Goal: Obtain resource: Download file/media

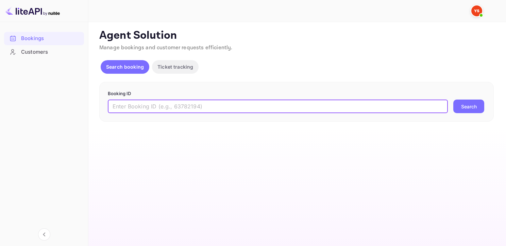
click at [162, 106] on input "text" at bounding box center [278, 107] width 340 height 14
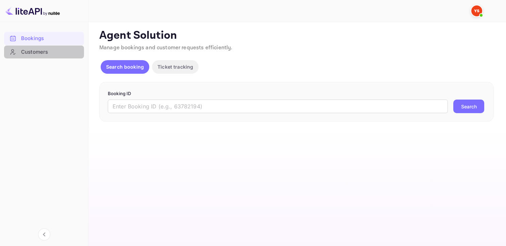
click at [39, 48] on div "Customers" at bounding box center [51, 52] width 60 height 8
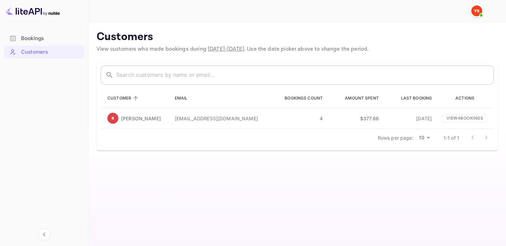
drag, startPoint x: 166, startPoint y: 87, endPoint x: 168, endPoint y: 79, distance: 8.7
click at [166, 86] on div "​ ​ Customer Email Bookings Count Amount Spent Last Booking Actions [PERSON_NAM…" at bounding box center [297, 106] width 401 height 89
click at [168, 77] on input "text" at bounding box center [304, 75] width 377 height 19
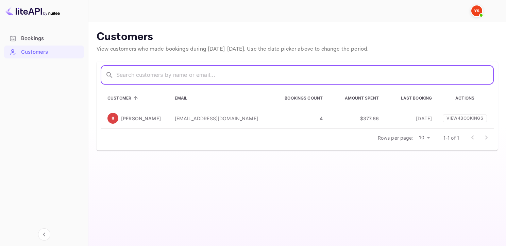
paste input "[EMAIL_ADDRESS][DOMAIN_NAME]"
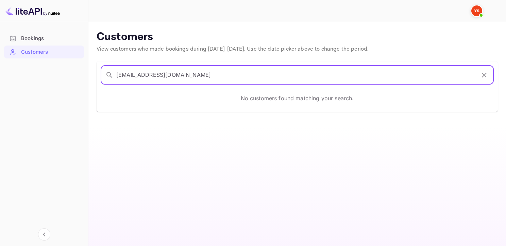
type input "[EMAIL_ADDRESS][DOMAIN_NAME]"
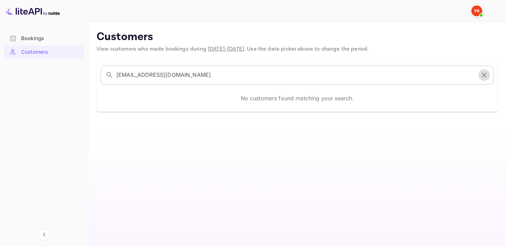
click at [481, 71] on icon "button" at bounding box center [484, 75] width 8 height 8
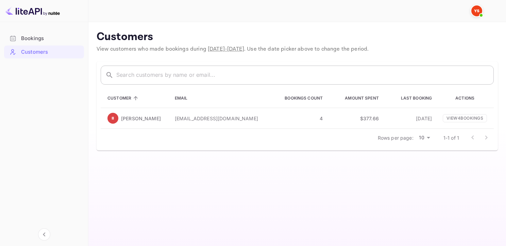
click at [184, 75] on input "text" at bounding box center [304, 75] width 377 height 19
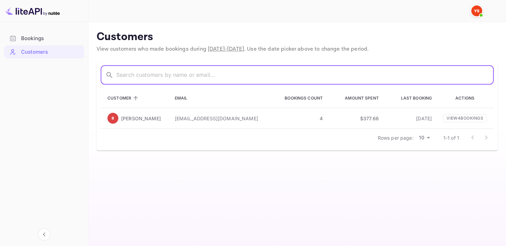
paste input "[PERSON_NAME]"
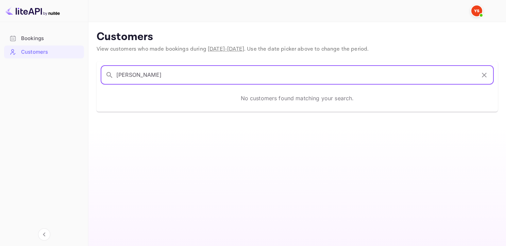
type input "[PERSON_NAME]"
drag, startPoint x: 166, startPoint y: 78, endPoint x: 87, endPoint y: 62, distance: 80.2
click at [91, 67] on div "​ [PERSON_NAME] K ​ No customers found matching your search." at bounding box center [292, 82] width 409 height 58
click at [46, 32] on li "Bookings" at bounding box center [44, 39] width 80 height 14
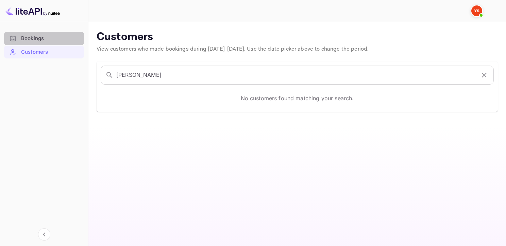
click at [43, 35] on div "Bookings" at bounding box center [51, 39] width 60 height 8
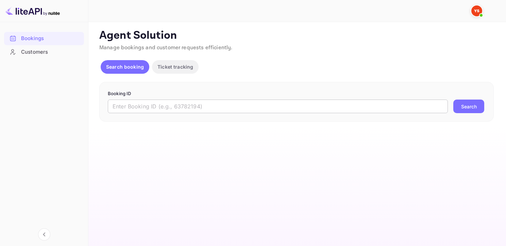
click at [146, 106] on input "text" at bounding box center [278, 107] width 340 height 14
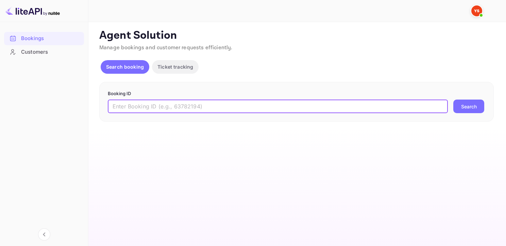
paste input "9562355"
type input "9562355"
click at [453, 100] on button "Search" at bounding box center [468, 107] width 31 height 14
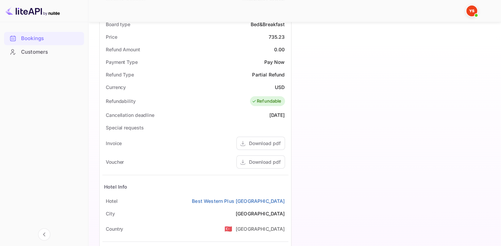
scroll to position [301, 0]
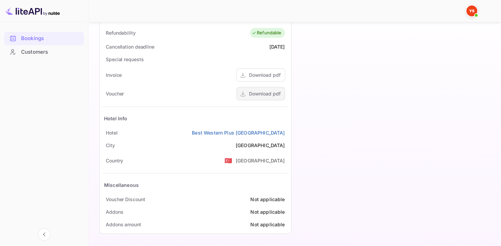
click at [261, 95] on div "Download pdf" at bounding box center [265, 93] width 32 height 7
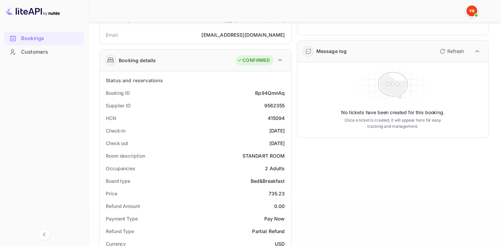
scroll to position [0, 0]
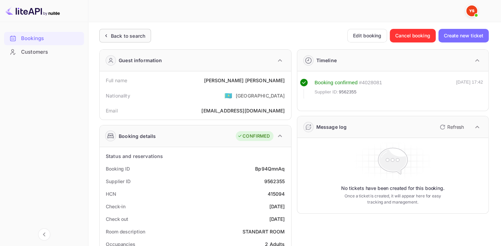
click at [135, 35] on div "Back to search" at bounding box center [128, 35] width 34 height 7
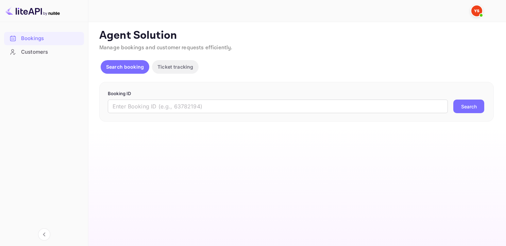
click at [179, 118] on div "Booking ID ​ Search" at bounding box center [296, 102] width 394 height 40
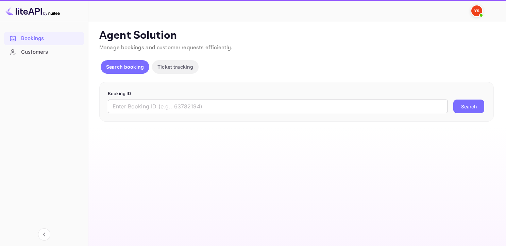
click at [175, 110] on input "text" at bounding box center [278, 107] width 340 height 14
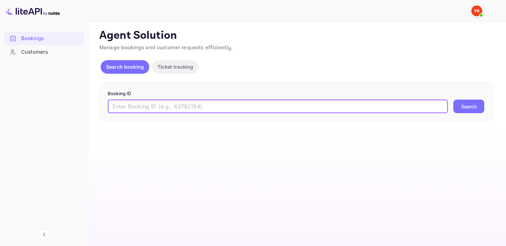
paste input "7508769"
type input "7508769"
click at [453, 100] on button "Search" at bounding box center [468, 107] width 31 height 14
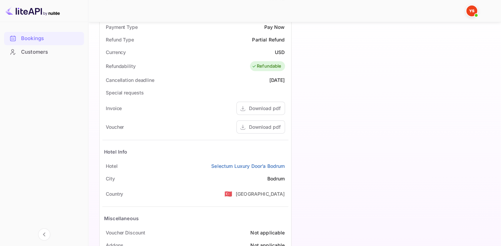
scroll to position [272, 0]
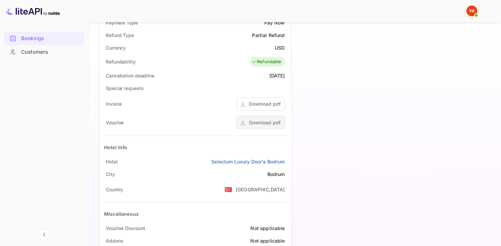
click at [253, 124] on div "Download pdf" at bounding box center [265, 122] width 32 height 7
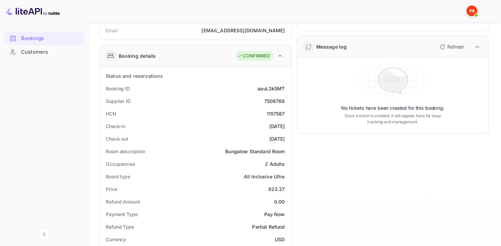
scroll to position [0, 0]
